Goal: Complete application form

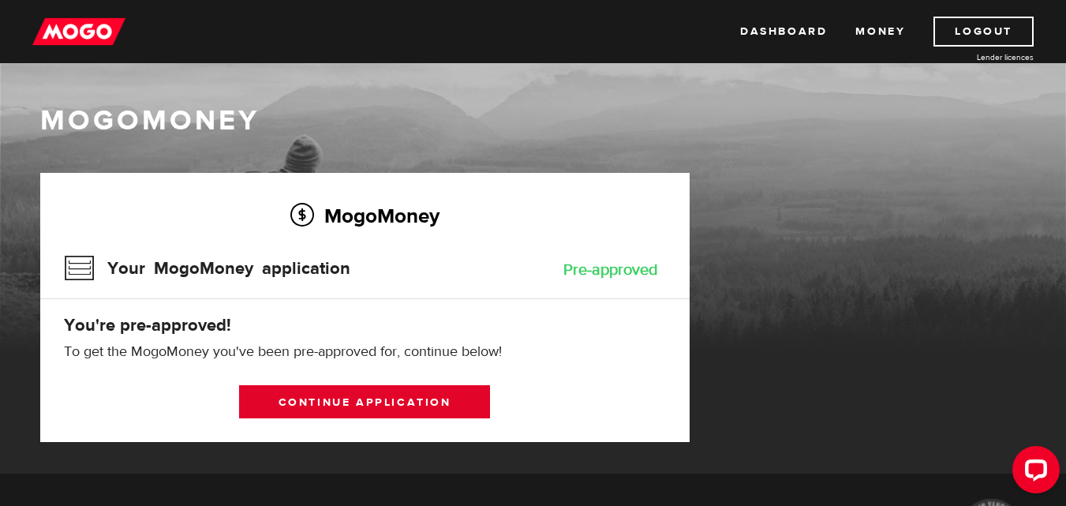
click at [358, 388] on link "Continue application" at bounding box center [364, 401] width 251 height 33
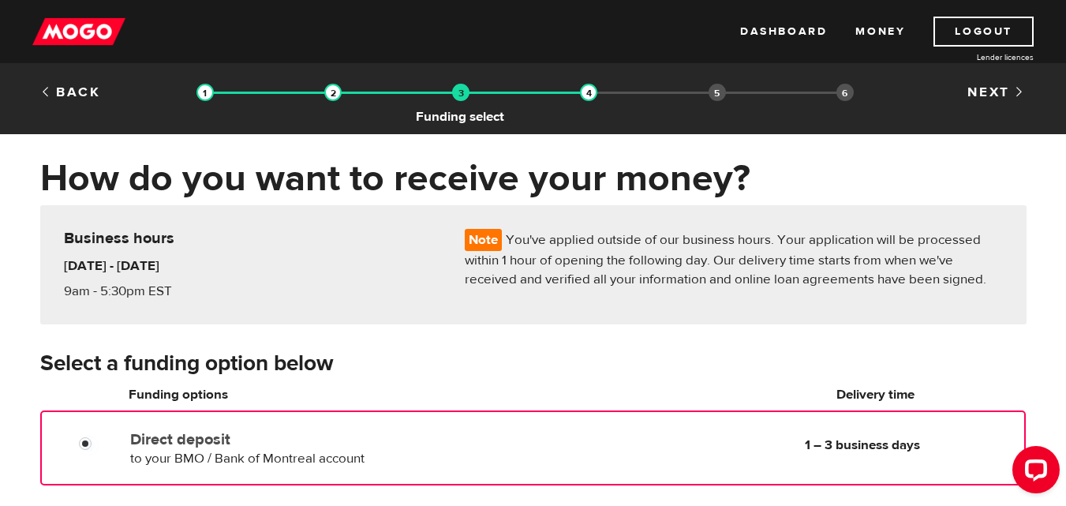
click at [452, 99] on img at bounding box center [460, 92] width 17 height 17
click at [458, 96] on img at bounding box center [460, 92] width 17 height 17
click at [585, 99] on img at bounding box center [588, 92] width 17 height 17
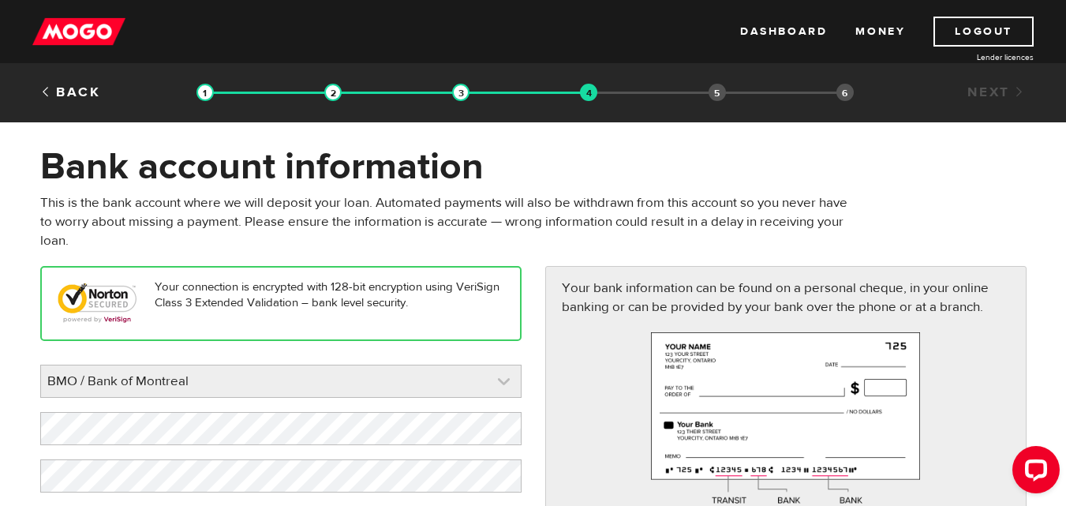
click at [480, 364] on div "BMO / Bank of Montreal BMO / Bank of Montreal CIBC / Canadian Imperial Bank of …" at bounding box center [280, 380] width 481 height 33
